Goal: Task Accomplishment & Management: Manage account settings

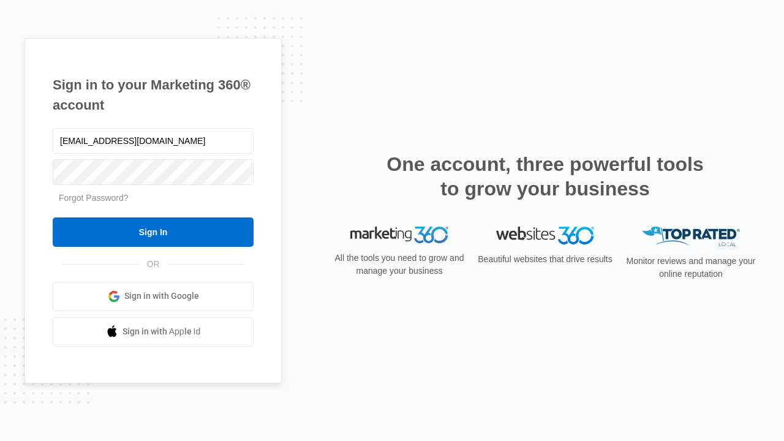
type input "[EMAIL_ADDRESS][DOMAIN_NAME]"
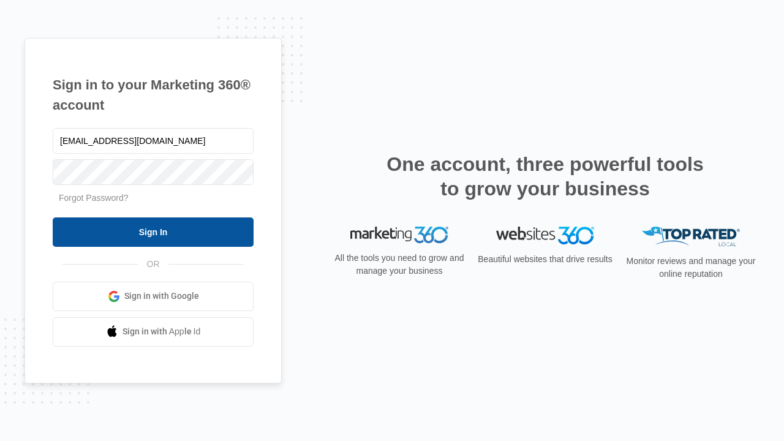
click at [153, 232] on input "Sign In" at bounding box center [153, 232] width 201 height 29
